Goal: Task Accomplishment & Management: Manage account settings

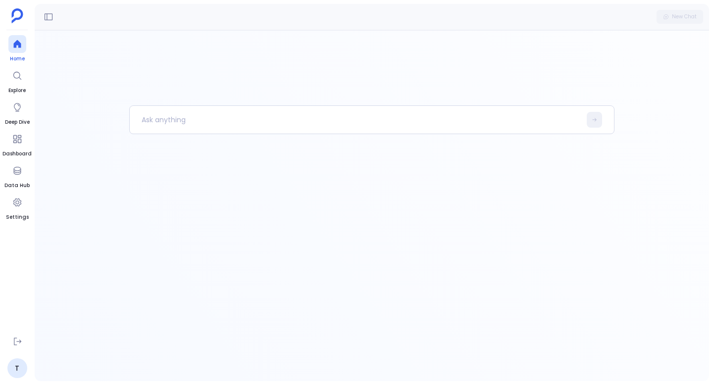
click at [19, 43] on icon at bounding box center [16, 44] width 7 height 8
click at [18, 371] on link "T" at bounding box center [17, 368] width 20 height 20
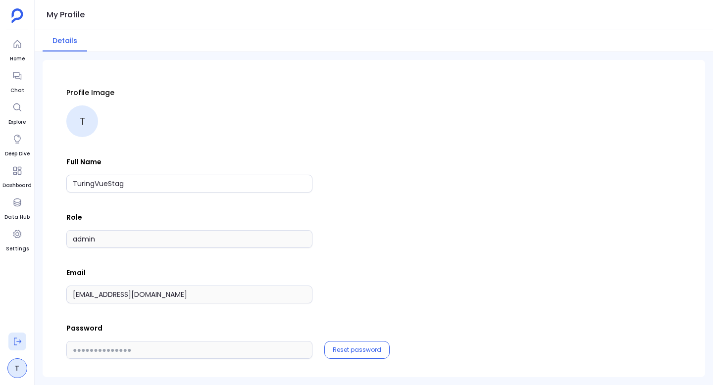
click at [16, 344] on icon at bounding box center [17, 341] width 7 height 7
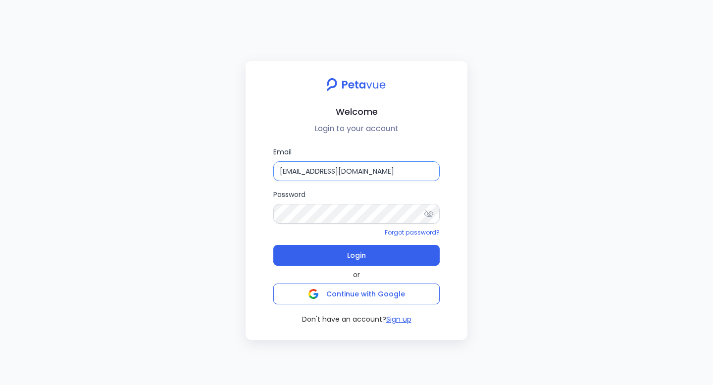
click at [367, 172] on input "[EMAIL_ADDRESS][DOMAIN_NAME]" at bounding box center [356, 171] width 166 height 20
type input "[EMAIL_ADDRESS][DOMAIN_NAME]"
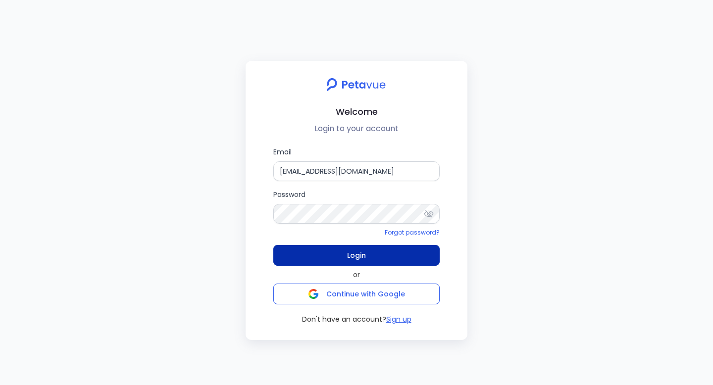
click at [326, 257] on button "Login" at bounding box center [356, 255] width 166 height 21
